Goal: Check status

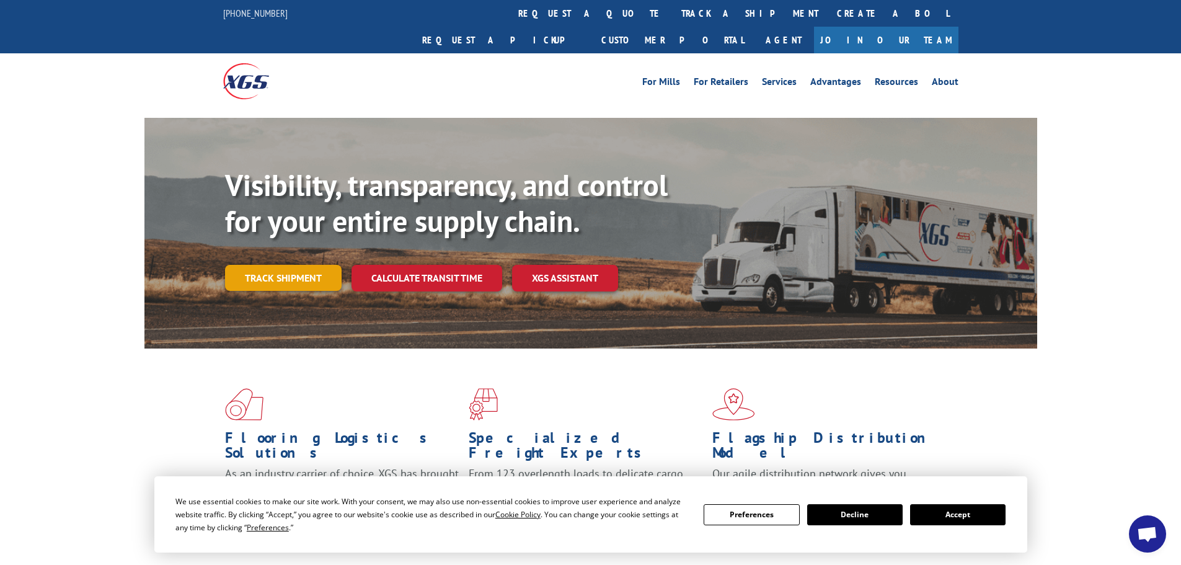
click at [302, 265] on link "Track shipment" at bounding box center [283, 278] width 117 height 26
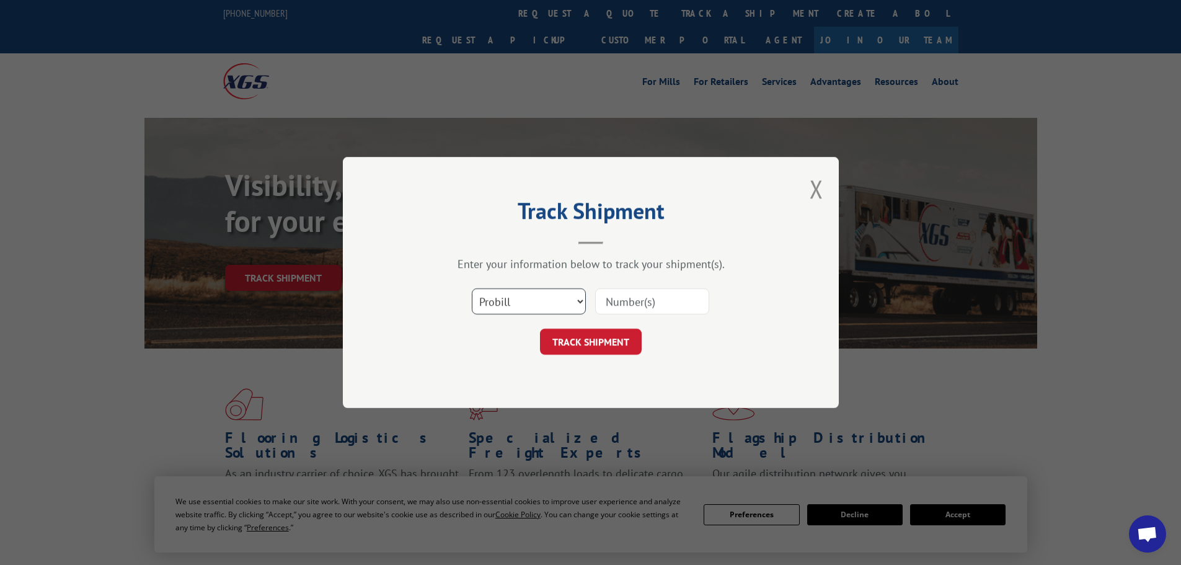
click at [535, 307] on select "Select category... Probill BOL PO" at bounding box center [529, 301] width 114 height 26
select select "bol"
click at [472, 288] on select "Select category... Probill BOL PO" at bounding box center [529, 301] width 114 height 26
paste input "6009860"
type input "6009860"
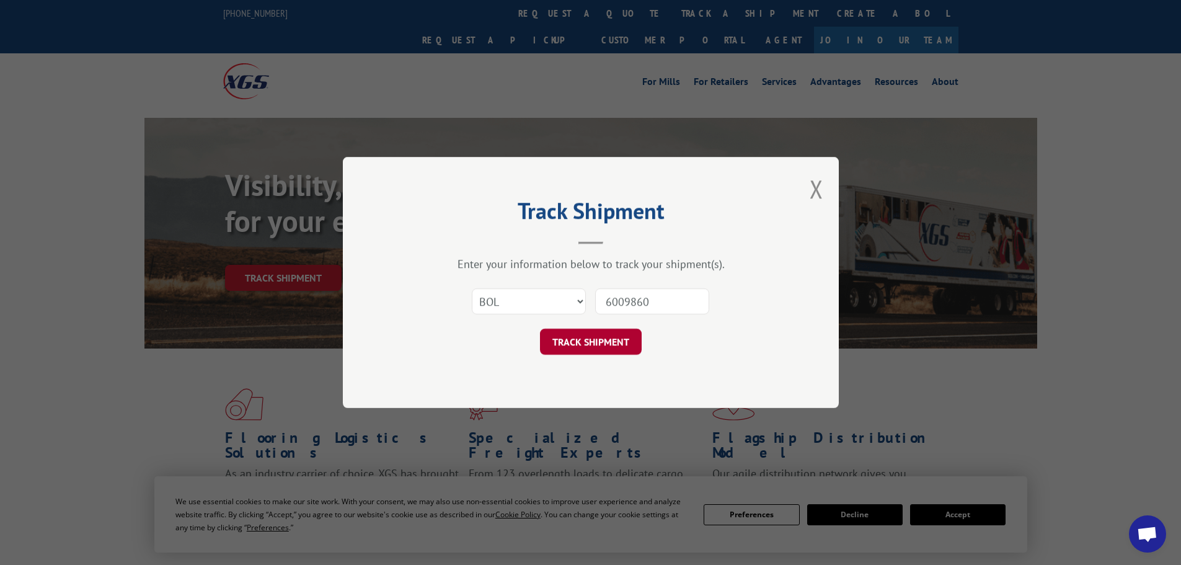
click at [604, 341] on button "TRACK SHIPMENT" at bounding box center [591, 342] width 102 height 26
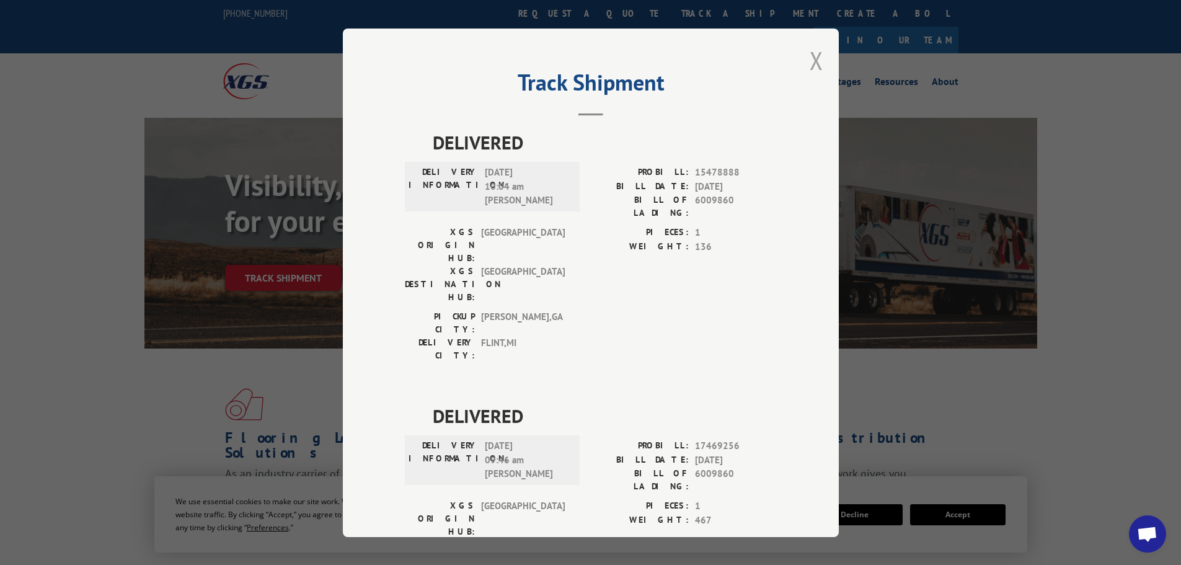
click at [810, 61] on button "Close modal" at bounding box center [817, 60] width 14 height 33
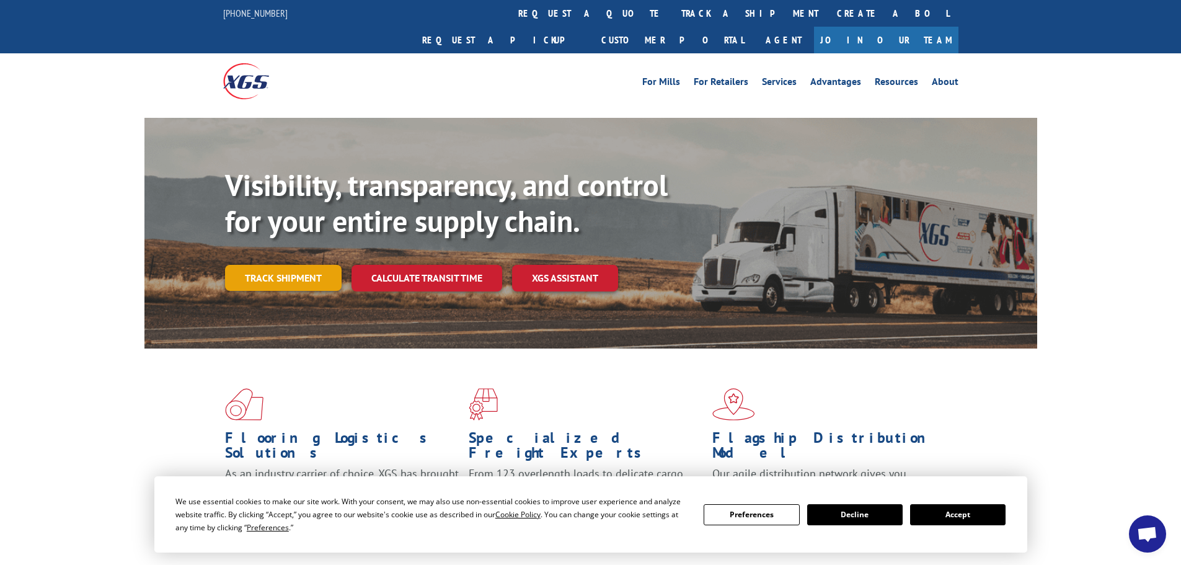
click at [294, 265] on link "Track shipment" at bounding box center [283, 278] width 117 height 26
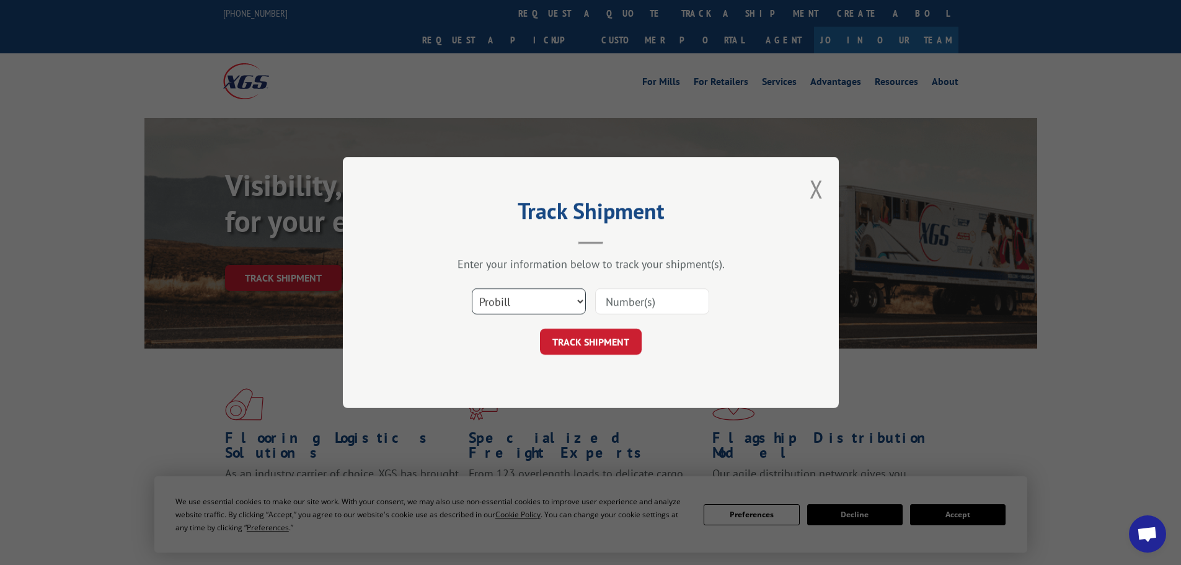
click at [514, 303] on select "Select category... Probill BOL PO" at bounding box center [529, 301] width 114 height 26
select select "bol"
click at [472, 288] on select "Select category... Probill BOL PO" at bounding box center [529, 301] width 114 height 26
click at [617, 306] on input at bounding box center [652, 301] width 114 height 26
paste input "5193921"
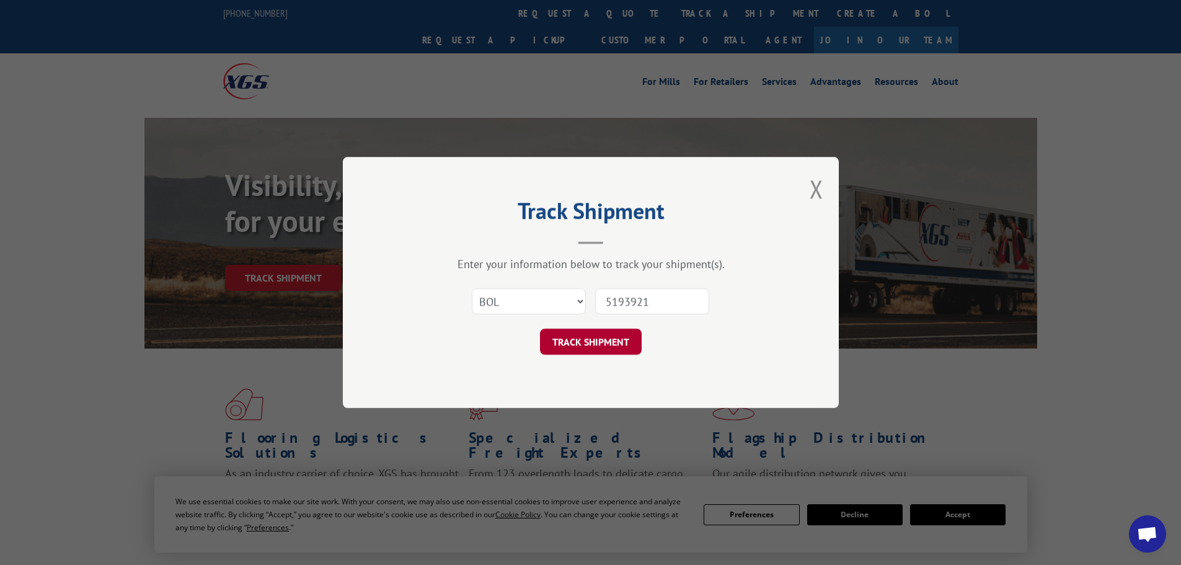
type input "5193921"
click at [610, 345] on button "TRACK SHIPMENT" at bounding box center [591, 342] width 102 height 26
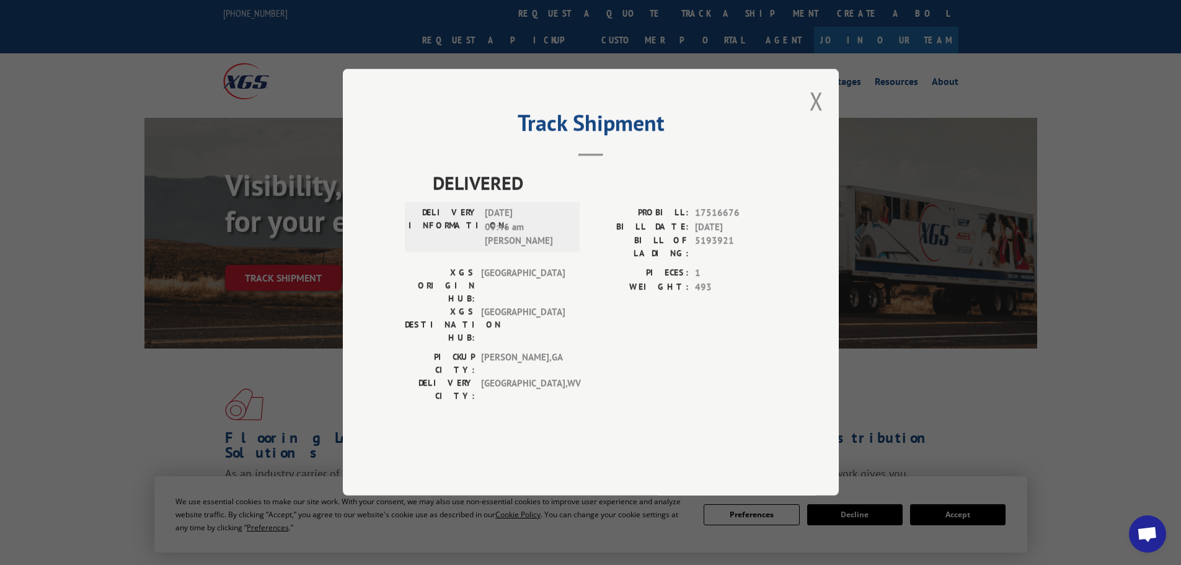
click at [809, 136] on div "Track Shipment DELIVERED DELIVERY INFORMATION: [DATE] 09:46 am [PERSON_NAME]: 1…" at bounding box center [591, 282] width 496 height 427
